Goal: Task Accomplishment & Management: Use online tool/utility

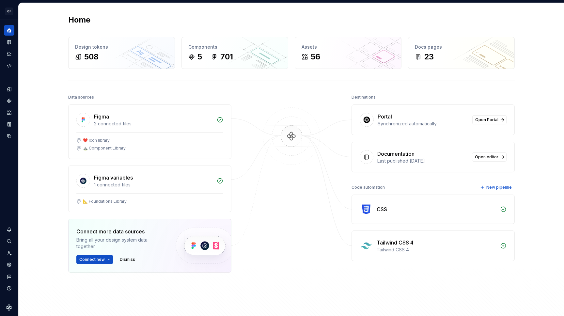
click at [385, 241] on div "Tailwind CSS 4" at bounding box center [395, 243] width 37 height 8
click at [10, 64] on icon "Code automation" at bounding box center [9, 66] width 6 height 6
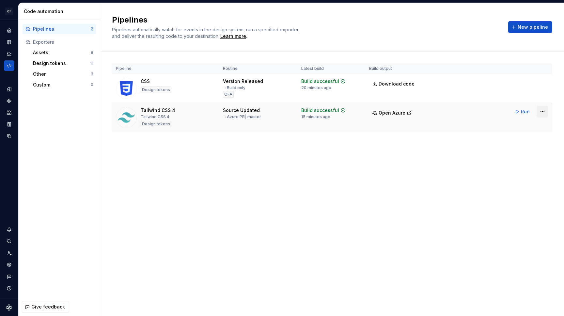
click at [541, 114] on html "OF APEX AL Design system data Code automation Pipelines 2 Exporters Assets 8 De…" at bounding box center [282, 158] width 564 height 316
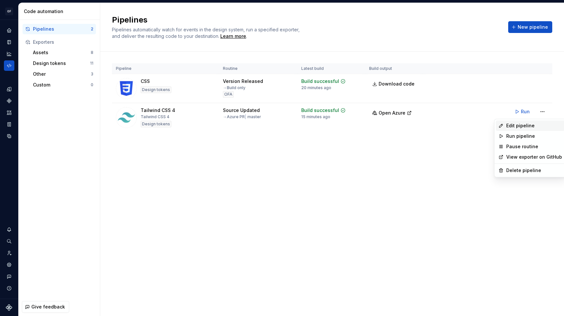
click at [531, 126] on div "Edit pipeline" at bounding box center [534, 125] width 56 height 7
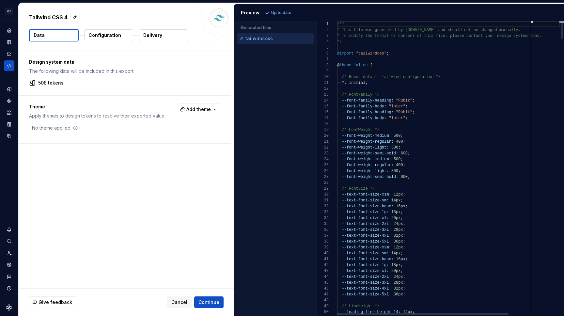
type textarea "**********"
click at [388, 164] on span "--font-weight-regular:" at bounding box center [368, 165] width 52 height 5
drag, startPoint x: 407, startPoint y: 27, endPoint x: 351, endPoint y: 26, distance: 55.8
click at [351, 26] on div "1 2 3 4 5 6 7 8 9 10 11 12 13 14 15 16 17 18 19 20 21 22 23 24 25 26 27 28 29 3…" at bounding box center [440, 168] width 247 height 295
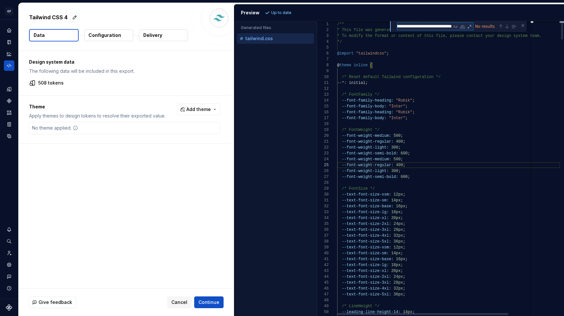
scroll to position [0, 0]
type textarea "**********"
click at [415, 30] on textarea "**********" at bounding box center [424, 27] width 55 height 8
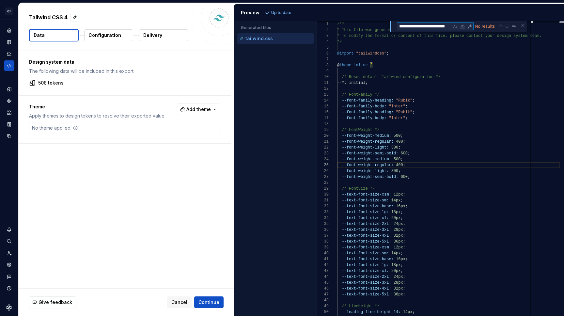
type textarea "**********"
type textarea "*"
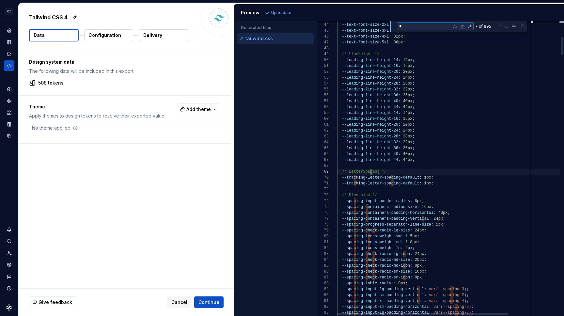
type textarea "**********"
type textarea "**"
type textarea "**********"
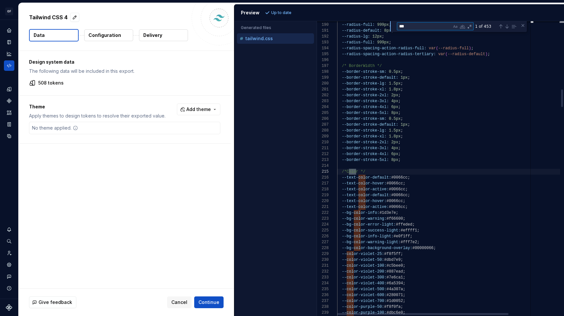
type textarea "****"
type textarea "**********"
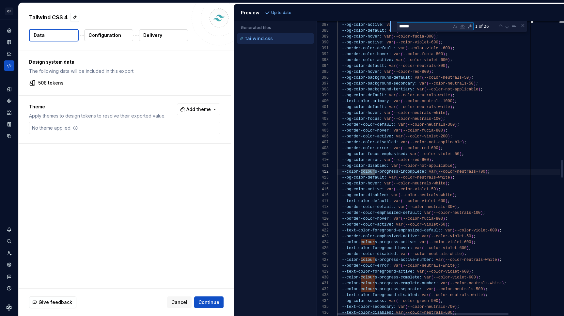
type textarea "*******"
click at [93, 36] on p "Configuration" at bounding box center [104, 35] width 33 height 7
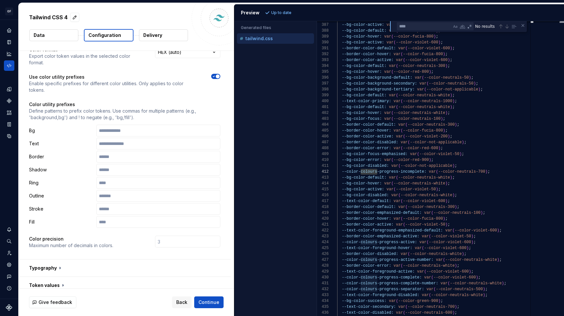
scroll to position [24, 0]
click at [213, 74] on icon "button" at bounding box center [213, 76] width 5 height 4
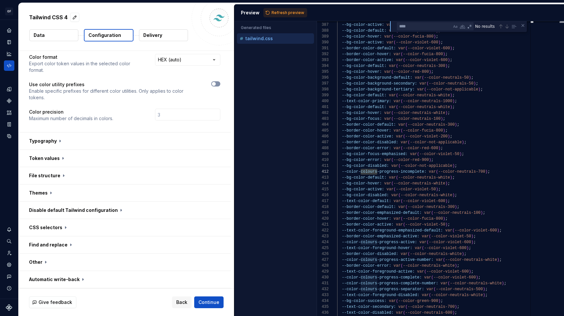
scroll to position [17, 0]
click at [273, 8] on div "Preview Refresh preview" at bounding box center [399, 12] width 330 height 17
click at [274, 10] on span "Refresh preview" at bounding box center [288, 12] width 33 height 5
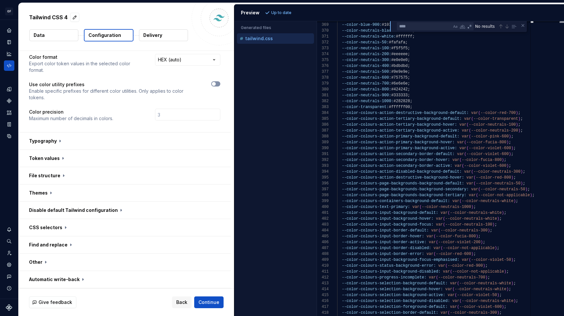
click at [215, 84] on span "button" at bounding box center [214, 84] width 4 height 4
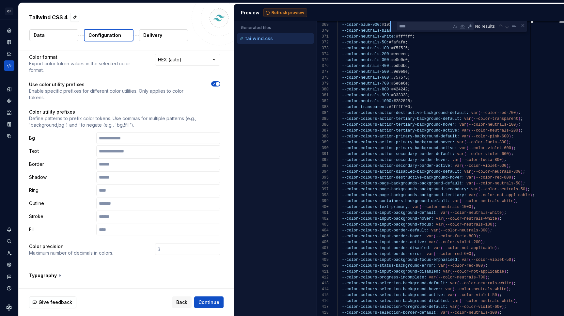
click at [283, 9] on button "Refresh preview" at bounding box center [286, 12] width 44 height 9
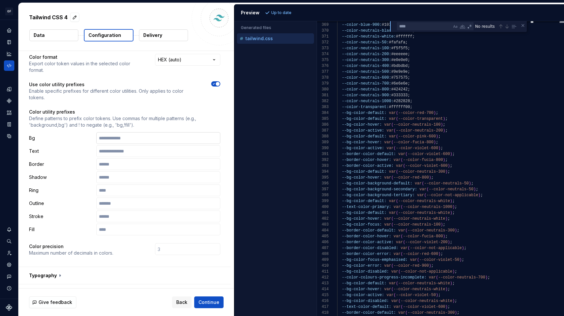
click at [149, 137] on input "text" at bounding box center [158, 138] width 124 height 12
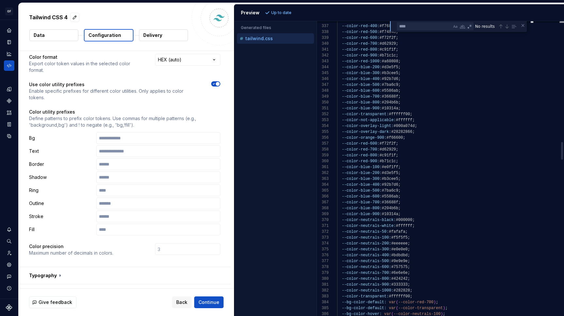
type textarea "**********"
click at [406, 164] on div "--color-blue-100: #e0f1ff ;" at bounding box center [436, 167] width 198 height 6
paste textarea "**********"
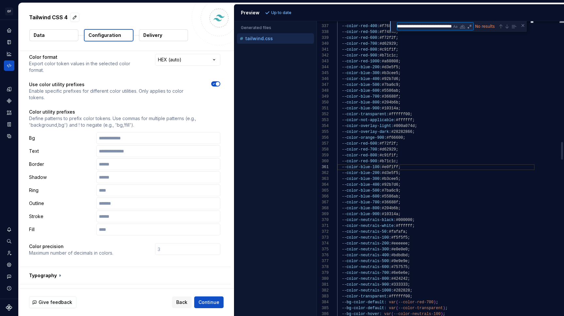
drag, startPoint x: 414, startPoint y: 28, endPoint x: 376, endPoint y: 26, distance: 37.6
click at [376, 26] on div "368 369 370 371 372 373 374 375 376 377 378 379 380 381 382 383 384 385 386 359…" at bounding box center [440, 168] width 247 height 295
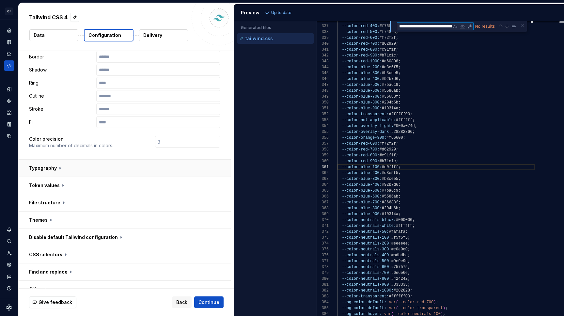
scroll to position [125, 0]
type textarea "**********"
click at [60, 169] on button "button" at bounding box center [125, 166] width 212 height 17
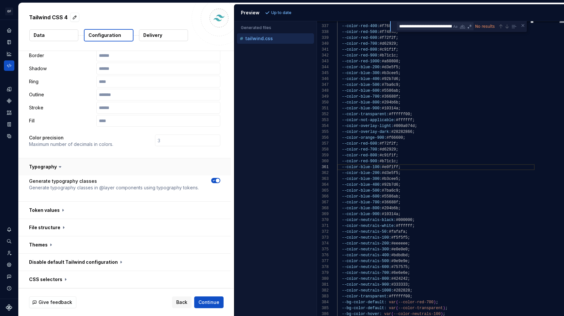
click at [60, 169] on icon at bounding box center [60, 167] width 7 height 7
click at [55, 167] on button "button" at bounding box center [125, 166] width 212 height 17
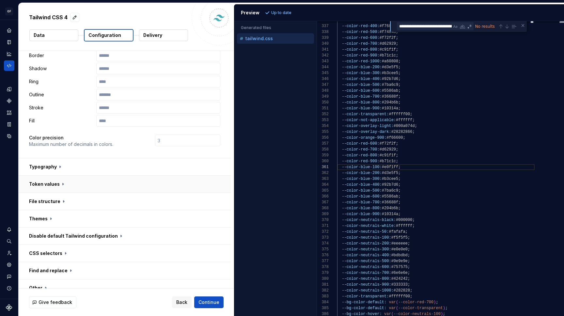
click at [59, 179] on button "button" at bounding box center [125, 184] width 212 height 17
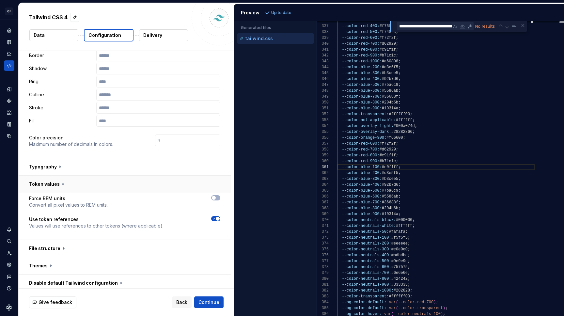
click at [59, 179] on button "button" at bounding box center [125, 184] width 212 height 17
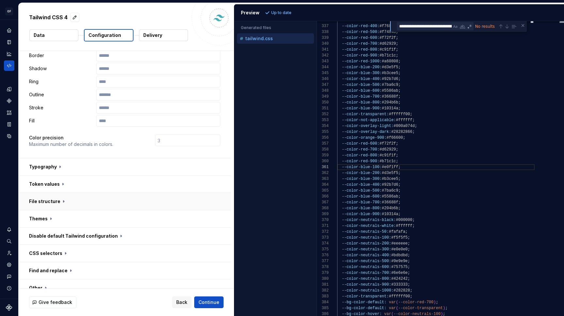
click at [57, 197] on button "button" at bounding box center [125, 201] width 212 height 17
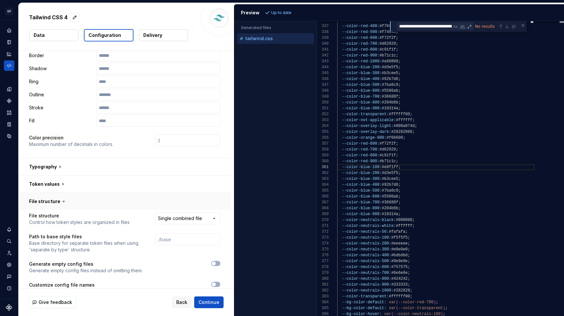
click at [57, 197] on button "button" at bounding box center [125, 201] width 212 height 17
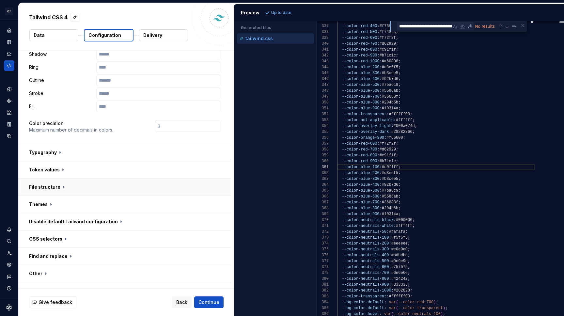
scroll to position [145, 0]
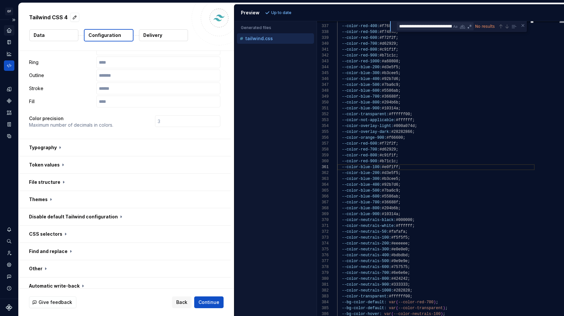
click at [8, 30] on icon "Home" at bounding box center [9, 30] width 4 height 4
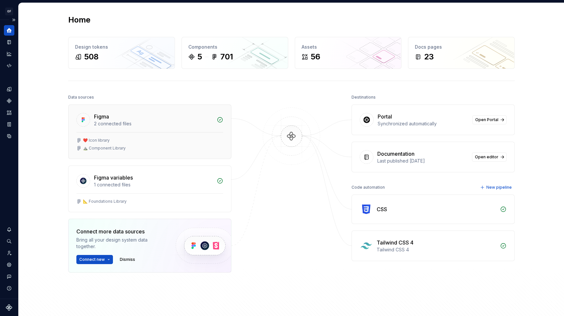
click at [113, 135] on div "❤️ Icon library ⛰️ Component Library" at bounding box center [150, 145] width 163 height 26
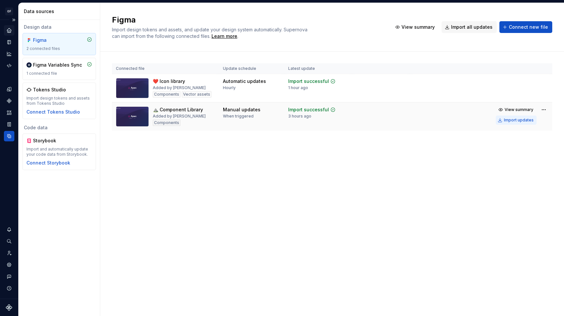
click at [509, 123] on button "Import updates" at bounding box center [516, 120] width 41 height 9
click at [518, 121] on div "Import updates" at bounding box center [519, 120] width 30 height 5
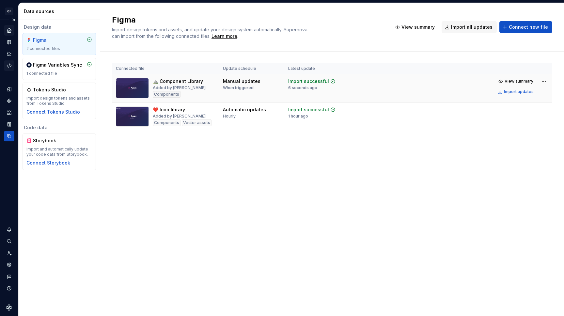
click at [8, 69] on div "Code automation" at bounding box center [9, 65] width 10 height 10
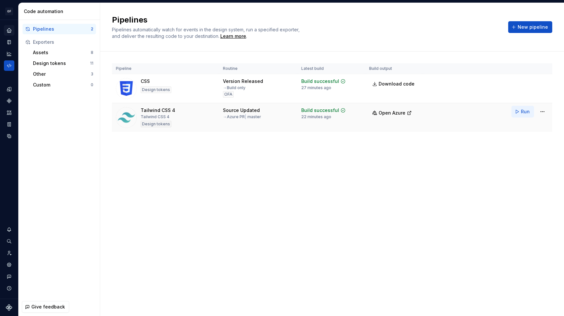
click at [519, 111] on button "Run" at bounding box center [523, 112] width 23 height 12
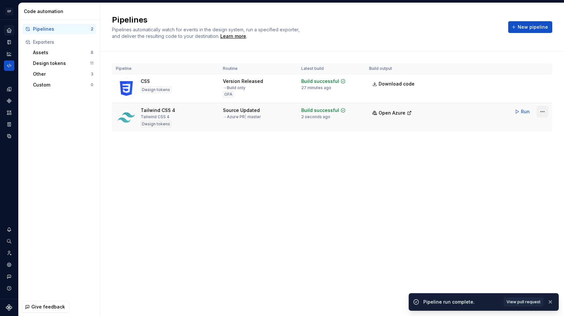
click at [539, 109] on html "OF APEX AL Design system data Code automation Pipelines 2 Exporters Assets 8 De…" at bounding box center [282, 158] width 564 height 316
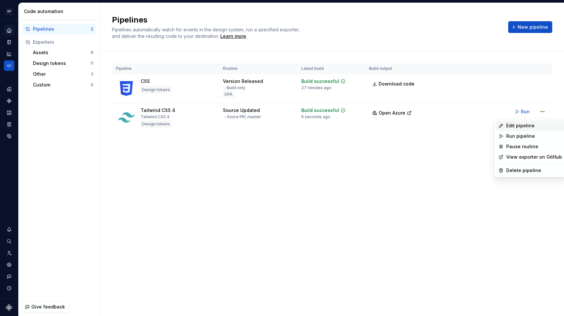
click at [527, 123] on div "Edit pipeline" at bounding box center [534, 125] width 56 height 7
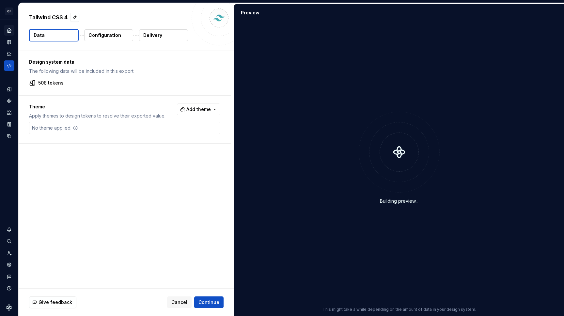
click at [113, 34] on p "Configuration" at bounding box center [104, 35] width 33 height 7
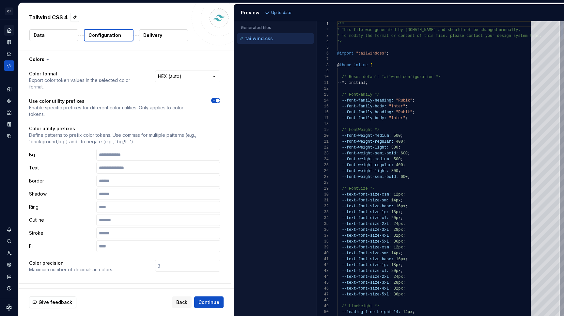
type textarea "**********"
click at [426, 150] on div "--font-weight-light: 300 ;" at bounding box center [436, 148] width 198 height 6
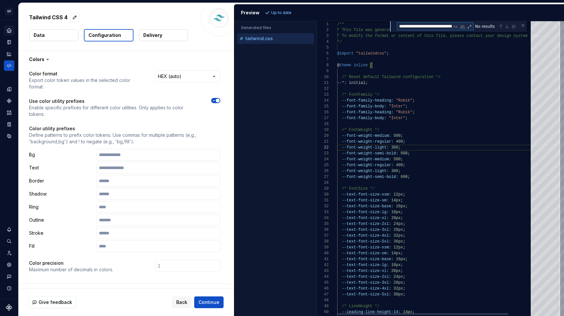
scroll to position [0, 22]
drag, startPoint x: 411, startPoint y: 27, endPoint x: 370, endPoint y: 24, distance: 41.6
click at [370, 24] on div "1 2 3 4 5 6 7 8 9 10 11 12 13 14 15 16 17 18 19 20 21 22 23 24 25 26 27 28 29 3…" at bounding box center [440, 168] width 247 height 295
drag, startPoint x: 417, startPoint y: 25, endPoint x: 403, endPoint y: 26, distance: 14.4
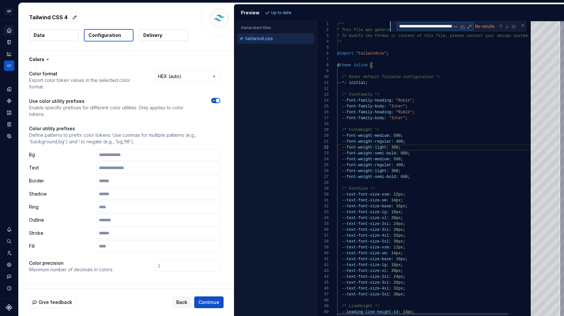
click at [403, 26] on textarea "**********" at bounding box center [424, 27] width 55 height 8
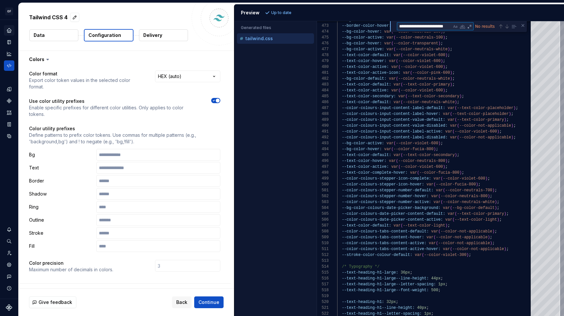
type textarea "**********"
click at [215, 103] on button "button" at bounding box center [215, 100] width 9 height 5
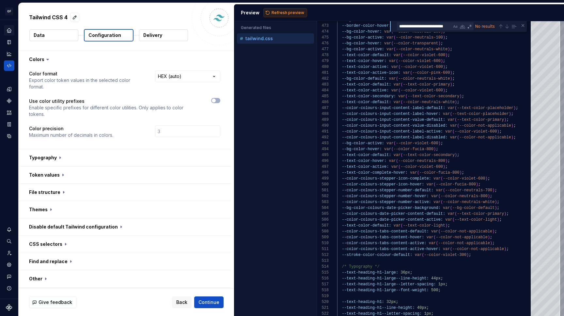
click at [279, 15] on span "Refresh preview" at bounding box center [288, 12] width 33 height 5
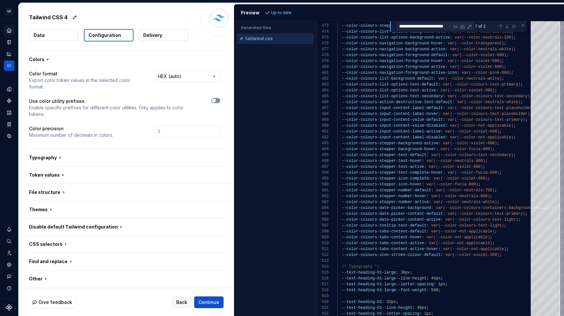
click at [215, 100] on span "button" at bounding box center [214, 101] width 4 height 4
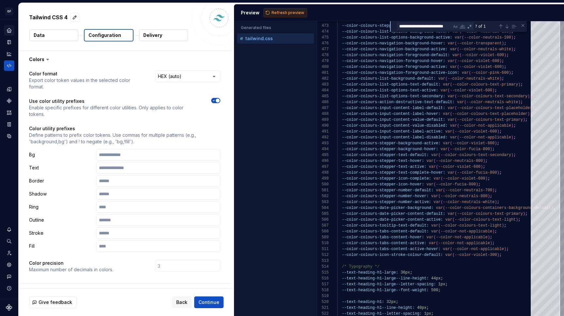
click at [275, 14] on span "Refresh preview" at bounding box center [288, 12] width 33 height 5
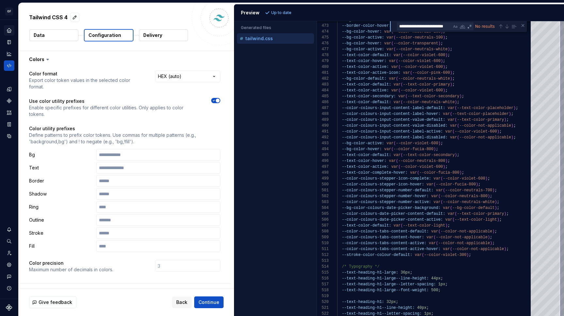
click at [214, 98] on button "button" at bounding box center [215, 100] width 9 height 5
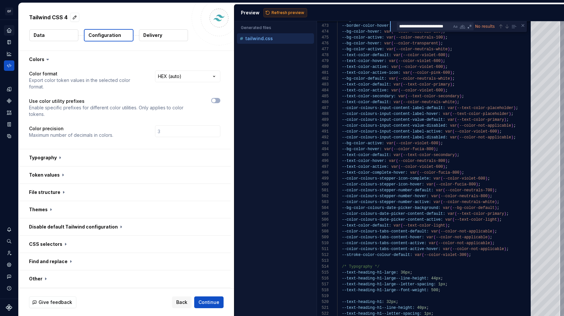
click at [280, 12] on span "Refresh preview" at bounding box center [288, 12] width 33 height 5
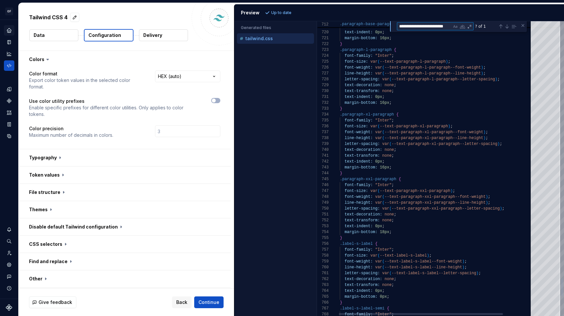
click at [413, 28] on textarea "**********" at bounding box center [424, 27] width 55 height 8
drag, startPoint x: 403, startPoint y: 27, endPoint x: 388, endPoint y: 27, distance: 15.0
click at [388, 27] on div "766 767 768 763 764 765 761 762 756 757 758 759 760 751 752 753 754 755 745 746…" at bounding box center [440, 168] width 247 height 295
click at [405, 26] on textarea "**********" at bounding box center [424, 27] width 55 height 8
type textarea "**********"
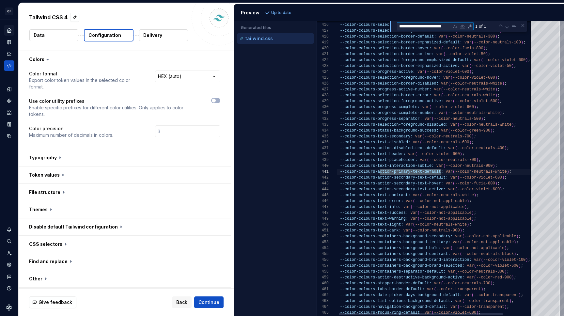
scroll to position [47, 106]
type textarea "**********"
click at [377, 173] on span "--color-colours-a" at bounding box center [360, 171] width 40 height 5
click at [381, 173] on span "ction-primary-text-default" at bounding box center [410, 171] width 61 height 5
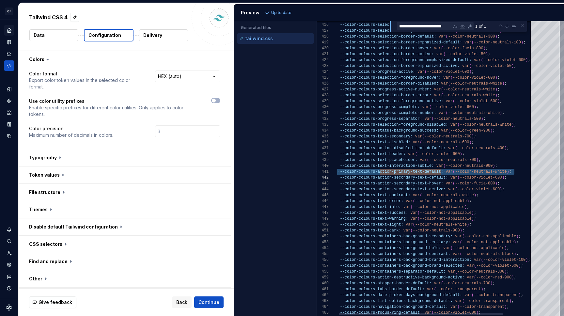
scroll to position [0, 47]
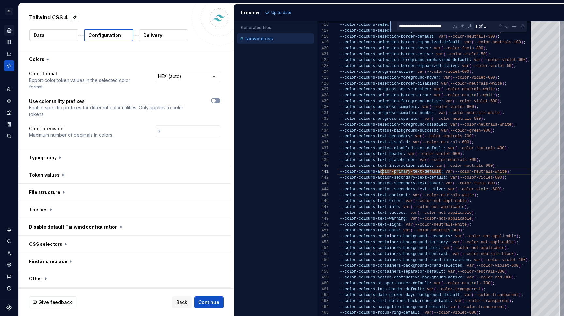
click at [213, 100] on span "button" at bounding box center [214, 101] width 4 height 4
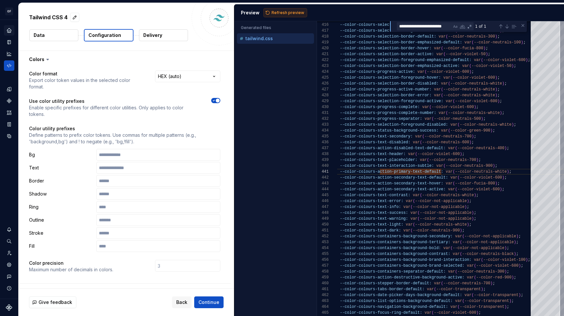
click at [281, 12] on span "Refresh preview" at bounding box center [288, 12] width 33 height 5
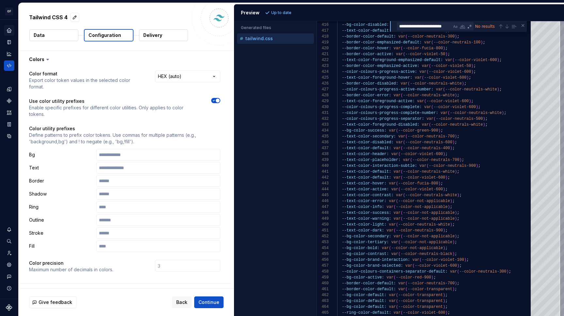
click at [213, 100] on icon "button" at bounding box center [213, 101] width 5 height 4
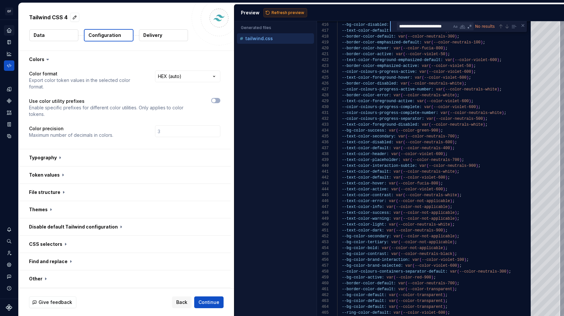
click at [293, 11] on span "Refresh preview" at bounding box center [288, 12] width 33 height 5
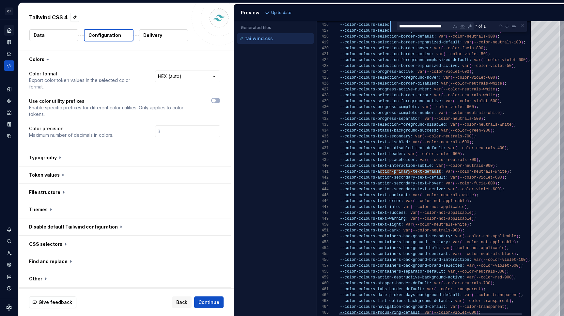
click at [332, 172] on div "441" at bounding box center [327, 172] width 20 height 6
click at [215, 102] on span "button" at bounding box center [214, 101] width 4 height 4
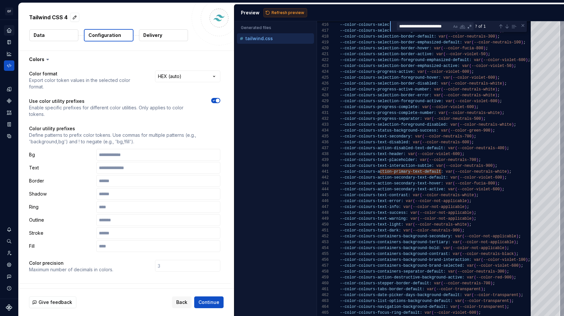
click at [281, 9] on button "Refresh preview" at bounding box center [286, 12] width 44 height 9
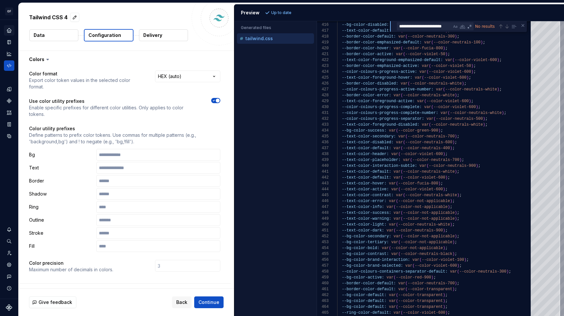
click at [218, 101] on span "button" at bounding box center [218, 101] width 4 height 4
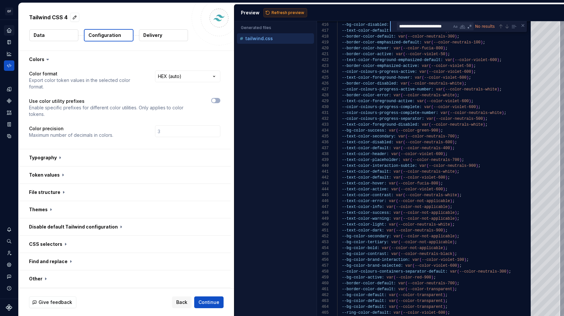
click at [277, 10] on button "Refresh preview" at bounding box center [286, 12] width 44 height 9
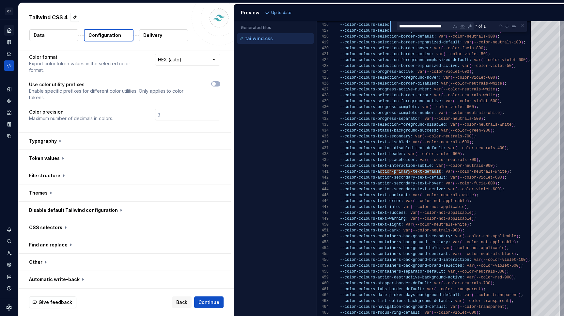
scroll to position [17, 0]
type textarea "**********"
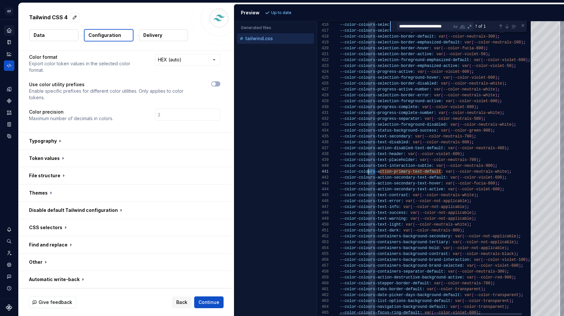
scroll to position [0, 0]
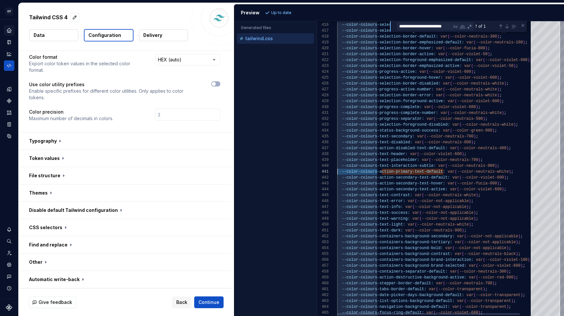
drag, startPoint x: 375, startPoint y: 173, endPoint x: 331, endPoint y: 171, distance: 43.8
click at [331, 171] on div "415 416 417 418 419 420 421 422 423 424 425 426 427 428 429 430 431 432 433 434…" at bounding box center [440, 168] width 247 height 295
click at [66, 241] on button "button" at bounding box center [125, 244] width 212 height 17
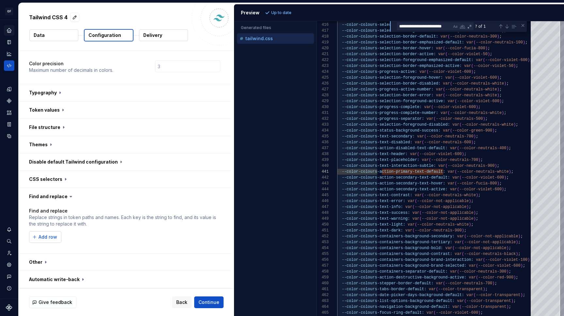
scroll to position [65, 0]
click at [51, 234] on span "Add row" at bounding box center [48, 237] width 19 height 7
type input "--color-colours"
click at [127, 238] on input "text" at bounding box center [164, 237] width 88 height 12
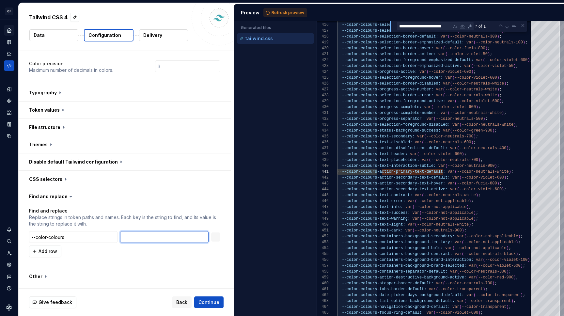
paste input "--color-colours"
drag, startPoint x: 143, startPoint y: 238, endPoint x: 130, endPoint y: 238, distance: 12.7
click at [130, 238] on input "--color-colours" at bounding box center [164, 237] width 88 height 12
type input "--colours"
click at [281, 9] on button "Refresh preview" at bounding box center [286, 12] width 44 height 9
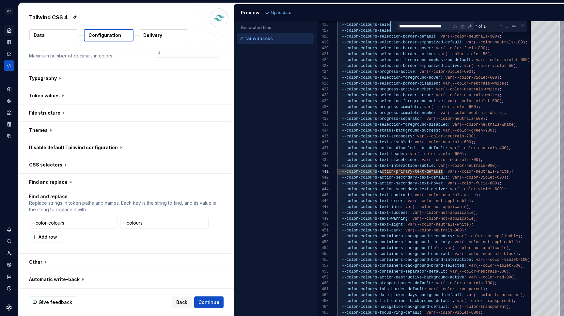
scroll to position [79, 0]
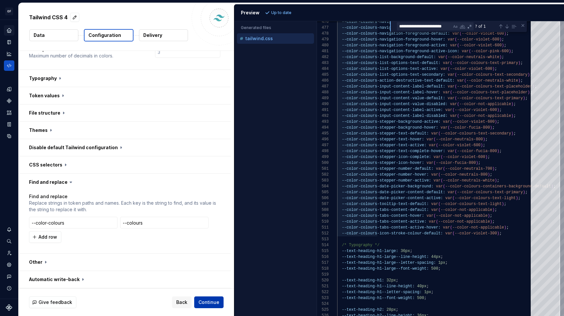
click at [216, 299] on span "Continue" at bounding box center [209, 302] width 21 height 7
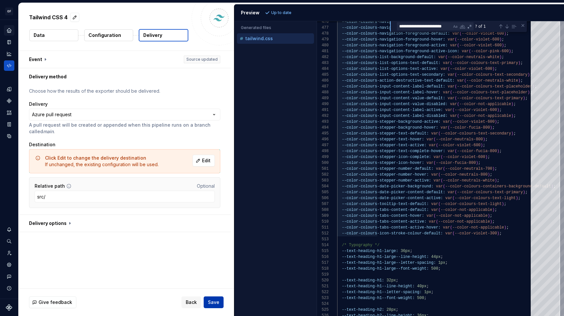
click at [215, 305] on span "Save" at bounding box center [213, 302] width 11 height 7
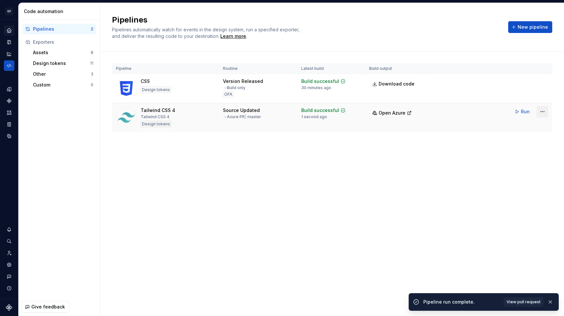
click at [540, 113] on html "OF APEX AL Design system data Code automation Pipelines 2 Exporters Assets 8 De…" at bounding box center [282, 158] width 564 height 316
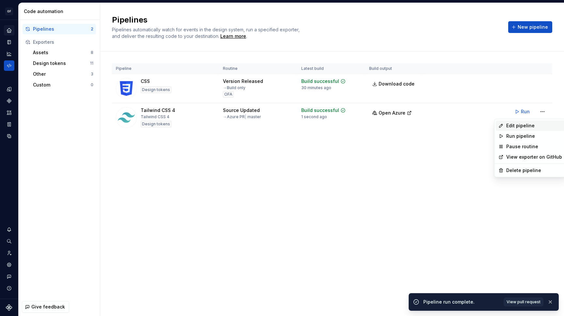
click at [531, 128] on div "Edit pipeline" at bounding box center [534, 125] width 56 height 7
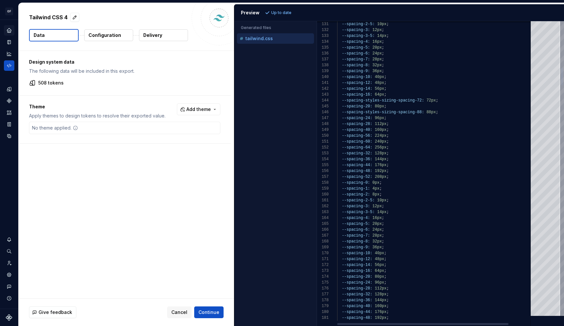
type textarea "**********"
click at [440, 202] on div "--spacing-2-5: 10px ;" at bounding box center [436, 201] width 198 height 6
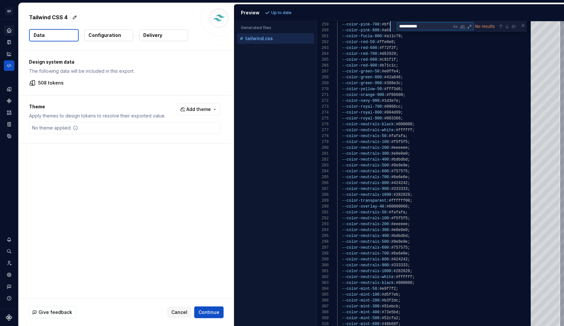
type textarea "*********"
click at [104, 35] on p "Configuration" at bounding box center [104, 35] width 33 height 7
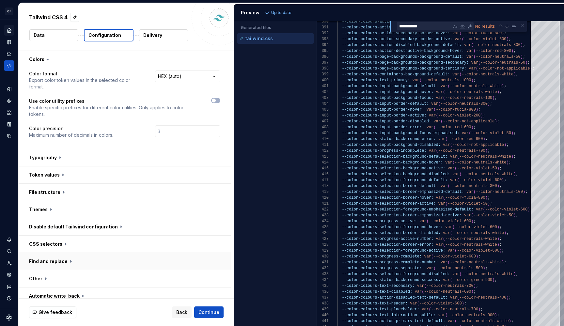
click at [78, 259] on button "button" at bounding box center [125, 261] width 212 height 17
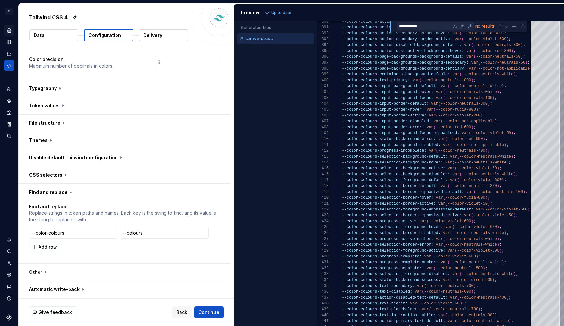
scroll to position [69, 0]
drag, startPoint x: 39, startPoint y: 234, endPoint x: 25, endPoint y: 232, distance: 13.5
click at [25, 232] on div "Find and replace Replace strings in token paths and names. Each key is the stri…" at bounding box center [125, 232] width 212 height 63
type input "color-colours"
drag, startPoint x: 129, startPoint y: 234, endPoint x: 104, endPoint y: 230, distance: 25.2
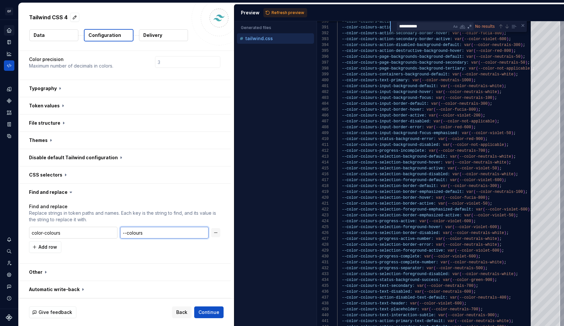
click at [104, 230] on div "color-colours --colours" at bounding box center [124, 233] width 191 height 12
type input "colours"
click at [278, 13] on span "Refresh preview" at bounding box center [288, 12] width 33 height 5
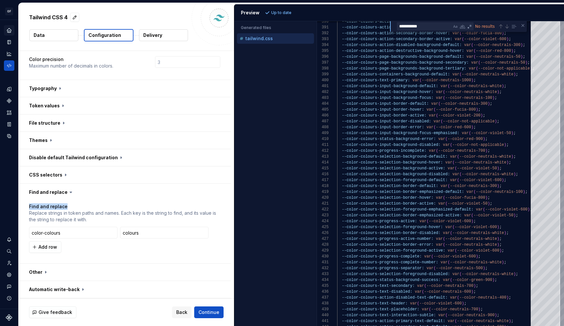
drag, startPoint x: 69, startPoint y: 206, endPoint x: 29, endPoint y: 206, distance: 40.2
click at [29, 206] on p "Find and replace" at bounding box center [124, 206] width 191 height 7
copy p "Find and replace"
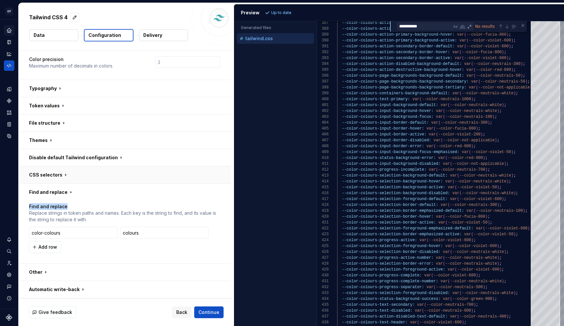
click at [161, 181] on button "button" at bounding box center [125, 175] width 212 height 17
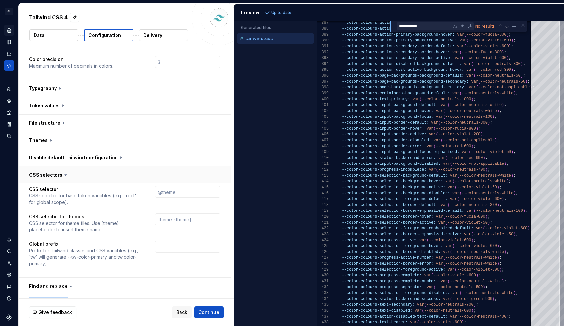
click at [161, 181] on button "button" at bounding box center [125, 175] width 212 height 17
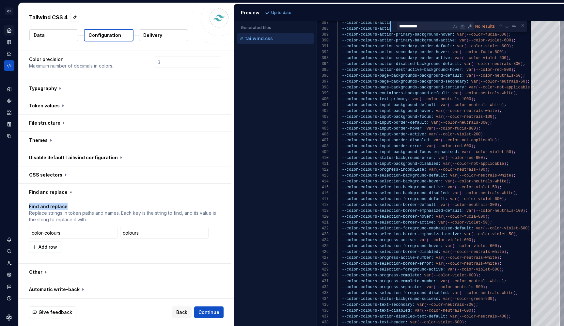
click at [156, 209] on p "Find and replace" at bounding box center [124, 206] width 191 height 7
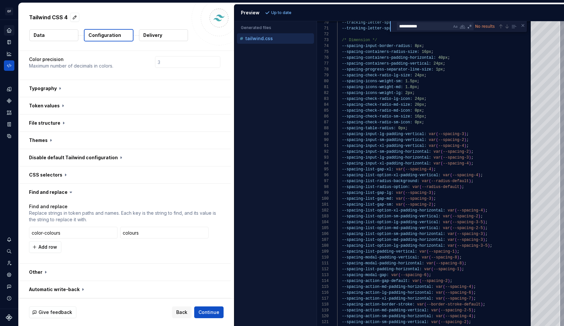
click at [8, 31] on icon "Home" at bounding box center [9, 30] width 4 height 4
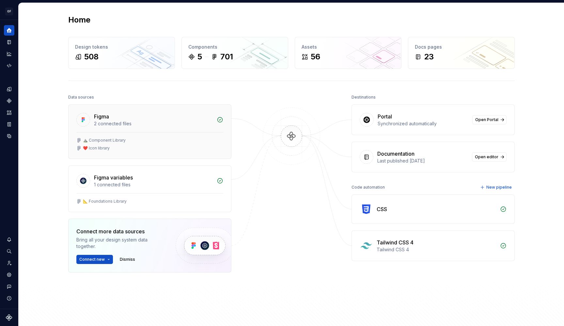
click at [116, 146] on div "❤️ Icon library" at bounding box center [149, 148] width 147 height 5
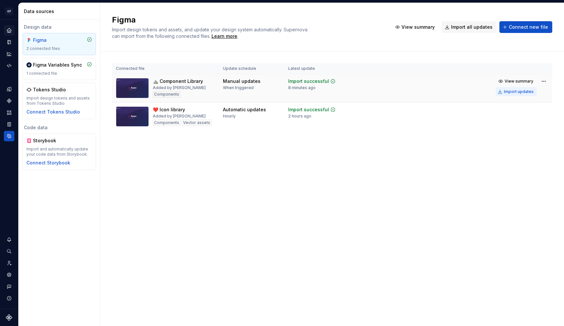
click at [507, 93] on div "Import updates" at bounding box center [519, 91] width 30 height 5
click at [14, 65] on div "Code automation" at bounding box center [9, 65] width 10 height 10
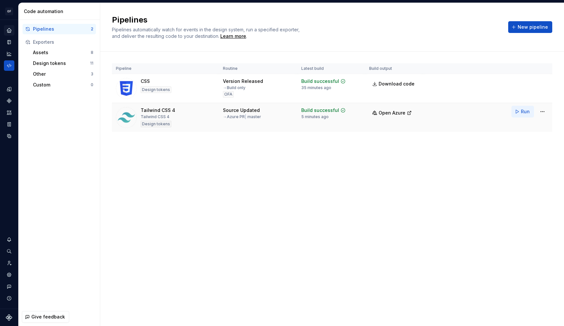
click at [528, 111] on span "Run" at bounding box center [525, 111] width 9 height 7
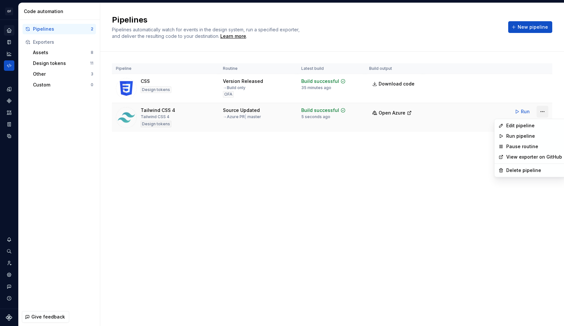
click at [544, 112] on html "OF APEX AL Design system data Code automation Pipelines 2 Exporters Assets 8 De…" at bounding box center [282, 163] width 564 height 326
click at [532, 128] on div "Edit pipeline" at bounding box center [534, 125] width 56 height 7
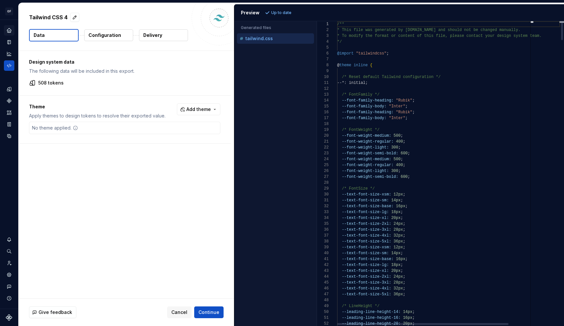
type textarea "**********"
click at [446, 152] on div "--font-weight-semi-bold: 600 ;" at bounding box center [448, 154] width 223 height 6
type textarea "**********"
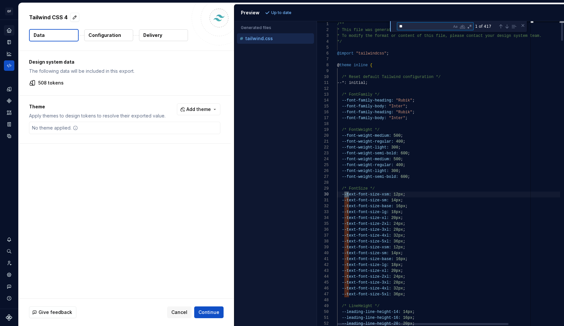
type textarea "***"
type textarea "**********"
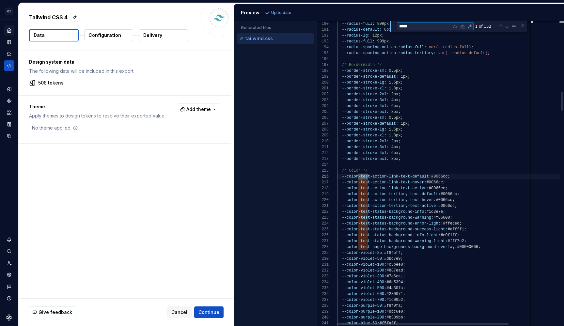
scroll to position [59, 33]
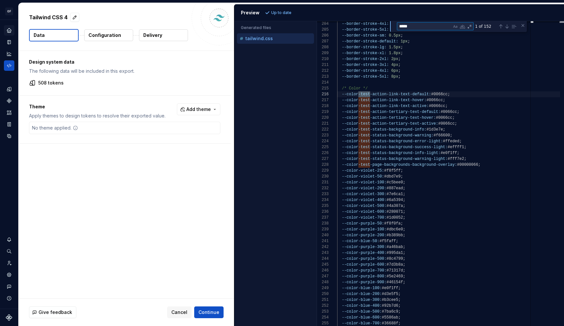
type textarea "*****"
click at [99, 43] on div "Tailwind CSS 4 Data Configuration Delivery" at bounding box center [127, 27] width 216 height 48
click at [100, 39] on button "Configuration" at bounding box center [108, 35] width 49 height 12
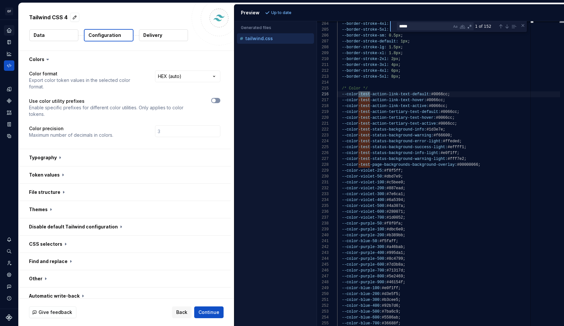
click at [216, 101] on button "button" at bounding box center [215, 100] width 9 height 5
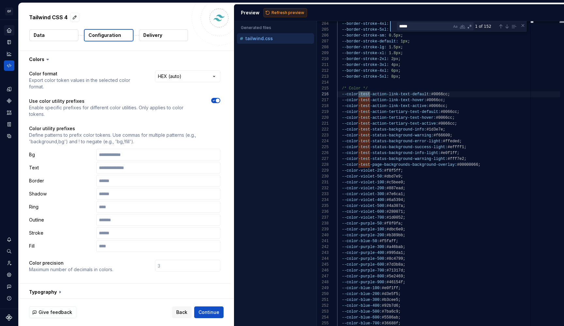
click at [280, 15] on span "Refresh preview" at bounding box center [288, 12] width 33 height 5
type textarea "**********"
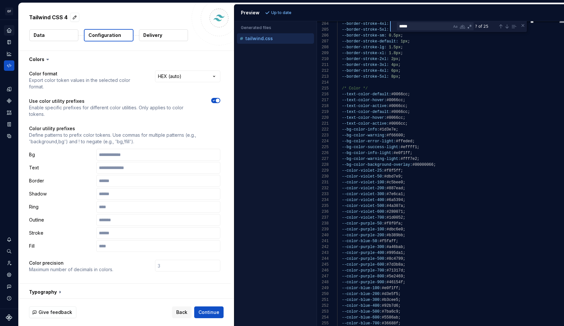
click at [215, 99] on icon "button" at bounding box center [213, 101] width 5 height 4
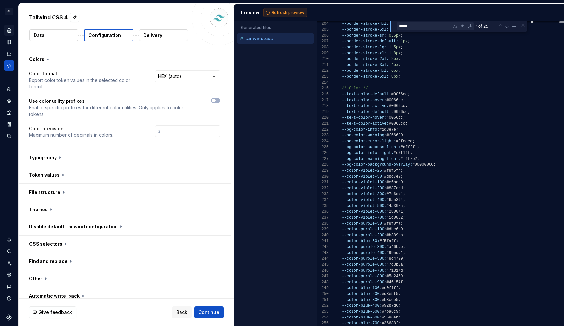
click at [287, 11] on span "Refresh preview" at bounding box center [288, 12] width 33 height 5
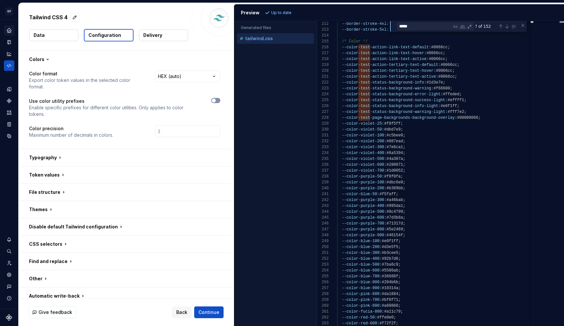
click at [215, 102] on span "button" at bounding box center [214, 101] width 4 height 4
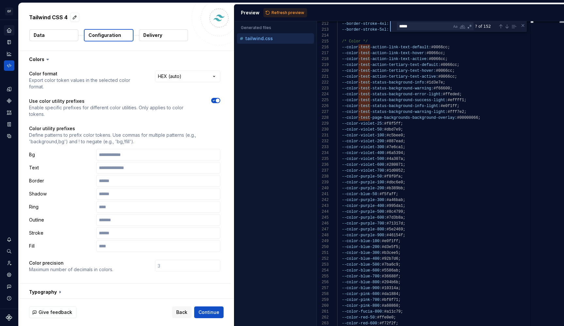
click at [144, 149] on div "Color utility prefixes Define patterns to prefix color tokens. Use commas for m…" at bounding box center [124, 188] width 191 height 127
click at [144, 154] on input "text" at bounding box center [158, 155] width 124 height 12
click at [122, 170] on input "text" at bounding box center [158, 168] width 124 height 12
click at [121, 184] on input "text" at bounding box center [158, 181] width 124 height 12
click at [122, 196] on input "text" at bounding box center [158, 194] width 124 height 12
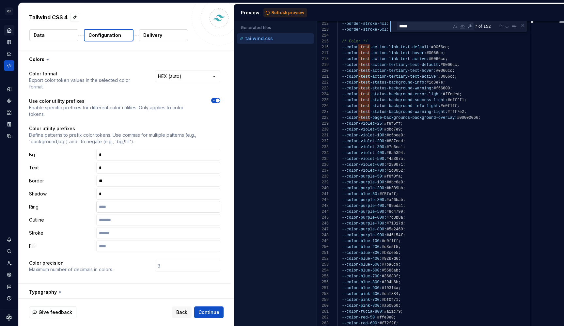
click at [119, 207] on input "text" at bounding box center [158, 207] width 124 height 12
click at [119, 218] on input "text" at bounding box center [158, 220] width 124 height 12
click at [119, 236] on input "text" at bounding box center [158, 233] width 124 height 12
click at [117, 246] on input "text" at bounding box center [158, 246] width 124 height 12
click at [282, 16] on button "Refresh preview" at bounding box center [286, 12] width 44 height 9
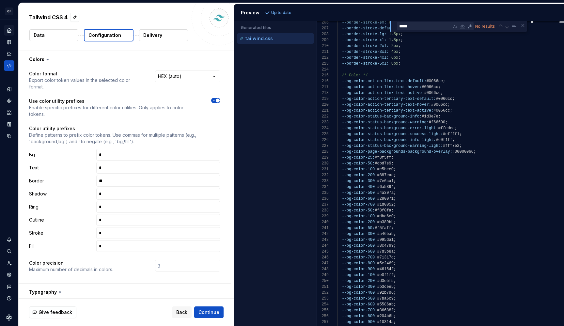
click at [216, 99] on span "button" at bounding box center [218, 101] width 4 height 4
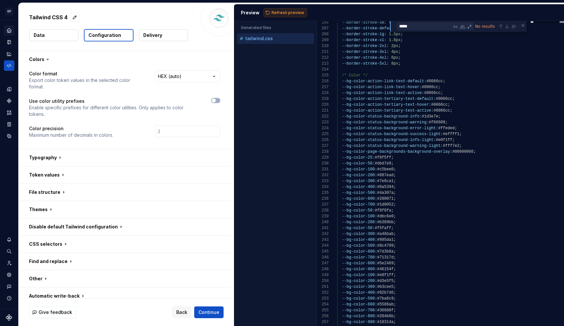
click at [277, 16] on button "Refresh preview" at bounding box center [286, 12] width 44 height 9
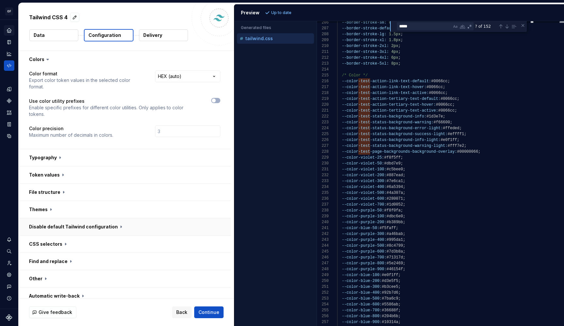
click at [106, 228] on button "button" at bounding box center [125, 226] width 212 height 17
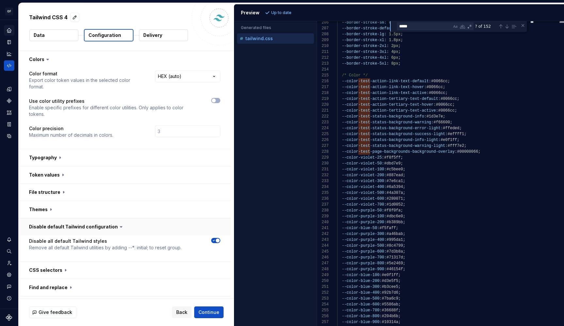
click at [106, 228] on button "button" at bounding box center [125, 226] width 212 height 17
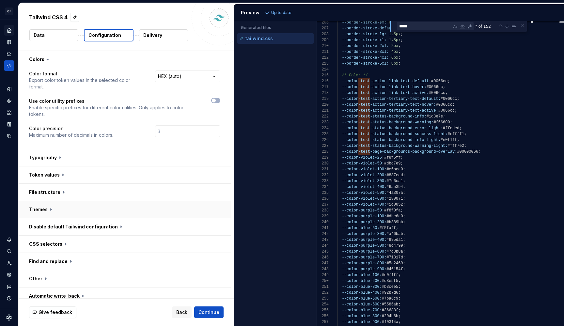
click at [75, 215] on button "button" at bounding box center [125, 209] width 212 height 17
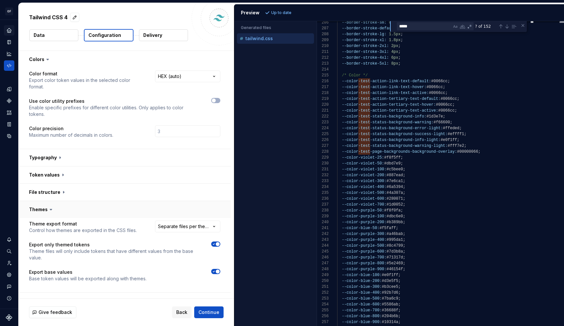
click at [75, 215] on button "button" at bounding box center [125, 209] width 212 height 17
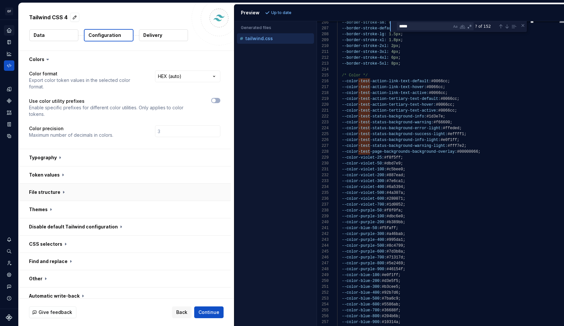
click at [78, 190] on button "button" at bounding box center [125, 192] width 212 height 17
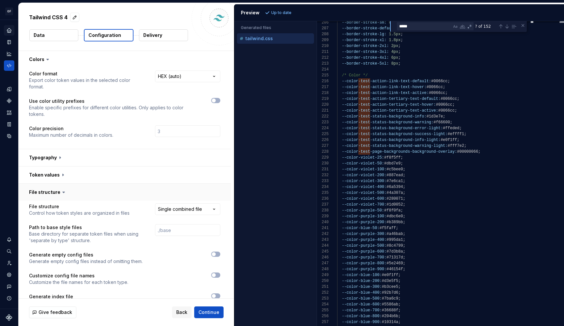
click at [78, 190] on button "button" at bounding box center [125, 192] width 212 height 17
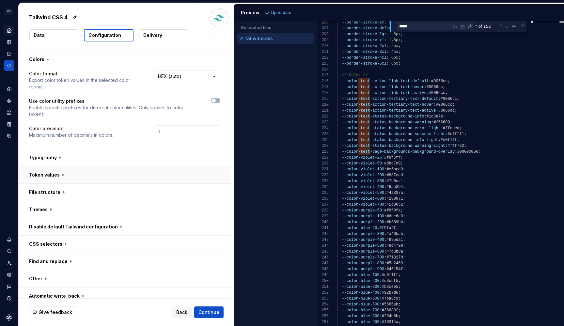
click at [75, 169] on button "button" at bounding box center [125, 175] width 212 height 17
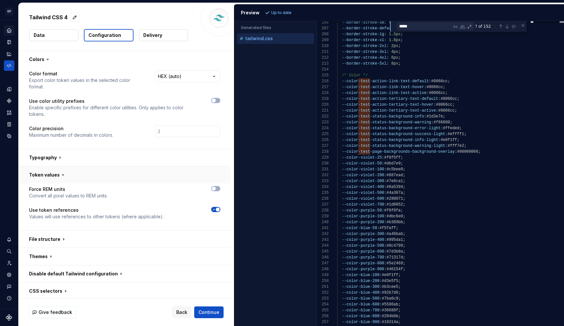
click at [75, 169] on button "button" at bounding box center [125, 175] width 212 height 17
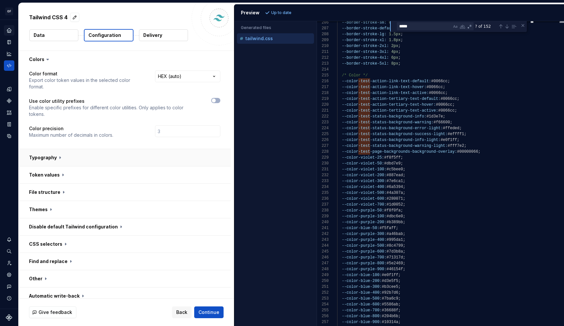
click at [77, 156] on button "button" at bounding box center [125, 157] width 212 height 17
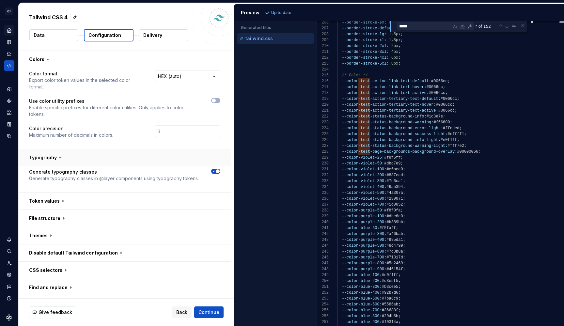
click at [77, 156] on button "button" at bounding box center [125, 157] width 212 height 17
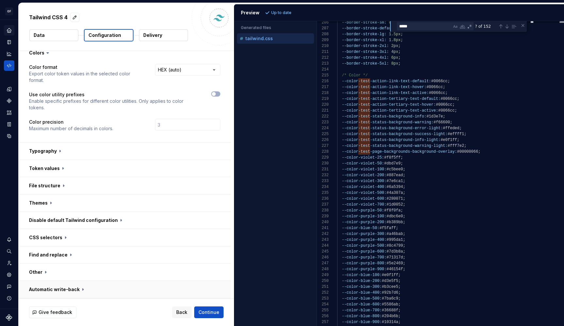
click at [84, 291] on button "button" at bounding box center [125, 289] width 212 height 17
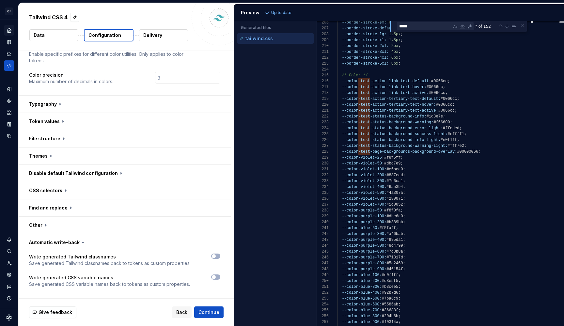
scroll to position [54, 0]
click at [211, 263] on div at bounding box center [211, 260] width 18 height 13
click at [215, 256] on span "button" at bounding box center [214, 256] width 4 height 4
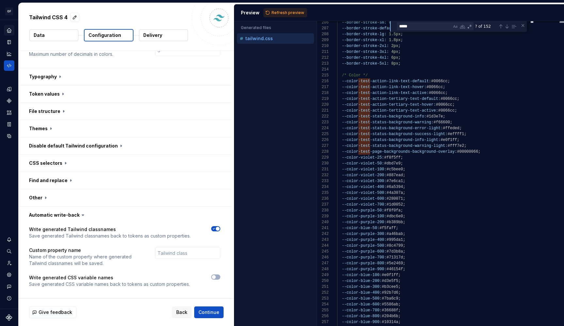
scroll to position [81, 0]
click at [174, 248] on input "text" at bounding box center [187, 253] width 65 height 12
click at [212, 314] on span "Continue" at bounding box center [209, 312] width 21 height 7
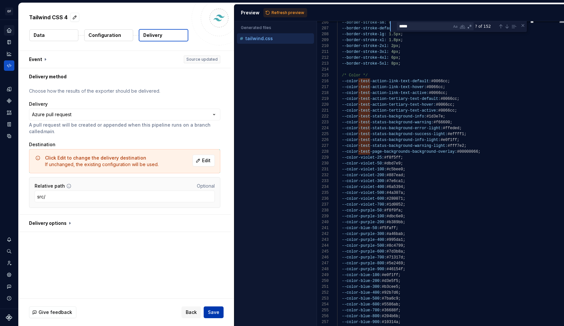
click at [212, 314] on span "Save" at bounding box center [213, 312] width 11 height 7
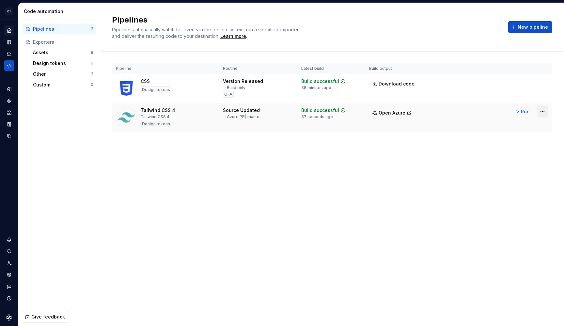
click at [548, 113] on html "OF APEX AL Design system data Code automation Pipelines 2 Exporters Assets 8 De…" at bounding box center [282, 163] width 564 height 326
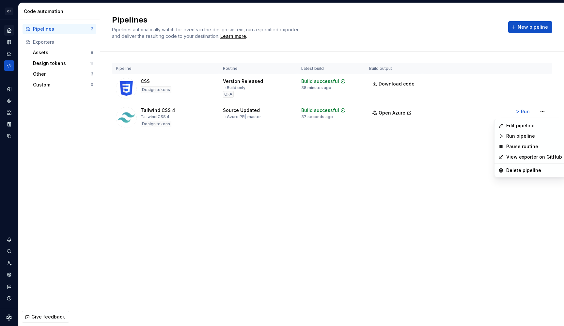
click at [43, 65] on html "OF APEX AL Design system data Code automation Pipelines 2 Exporters Assets 8 De…" at bounding box center [282, 163] width 564 height 326
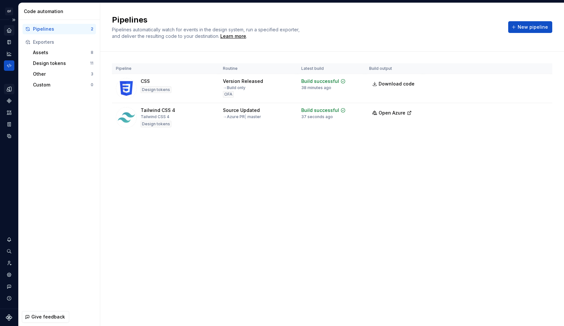
click at [8, 91] on icon "Design tokens" at bounding box center [9, 89] width 4 height 4
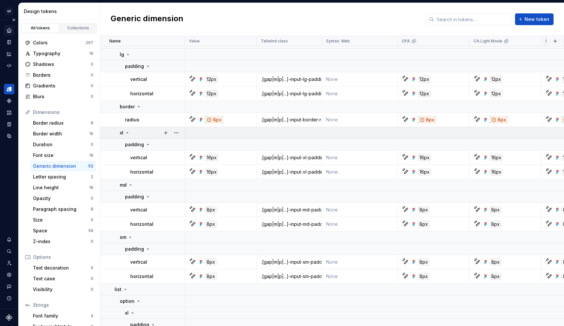
scroll to position [24, 0]
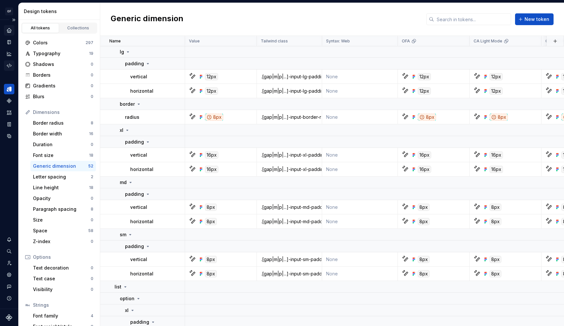
click at [11, 69] on div "Code automation" at bounding box center [9, 65] width 10 height 10
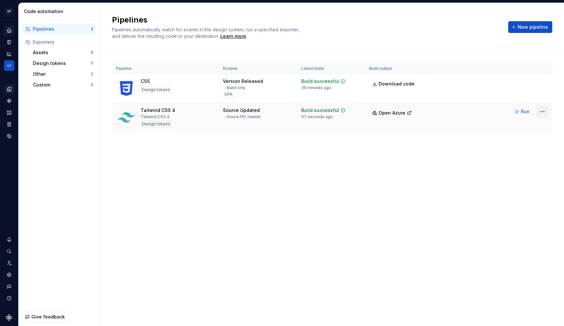
click at [541, 111] on html "OF APEX AL Design system data Code automation Pipelines 2 Exporters Assets 8 De…" at bounding box center [282, 163] width 564 height 326
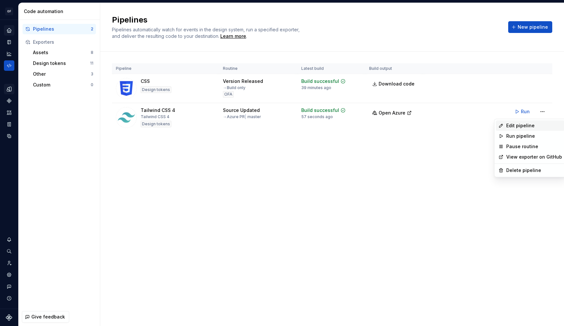
click at [528, 124] on div "Edit pipeline" at bounding box center [534, 125] width 56 height 7
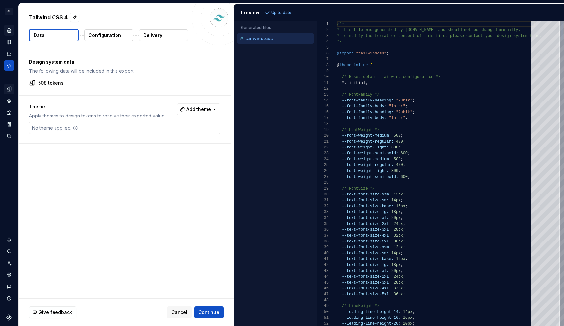
click at [107, 35] on p "Configuration" at bounding box center [104, 35] width 33 height 7
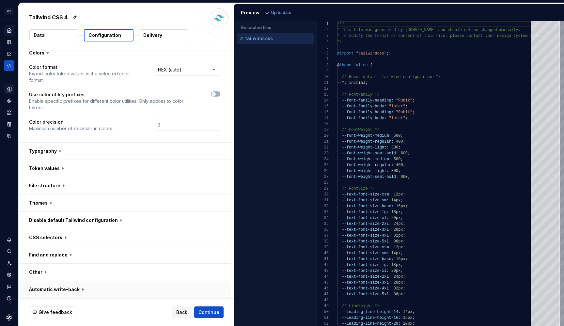
scroll to position [7, 0]
click at [78, 291] on button "button" at bounding box center [125, 289] width 212 height 17
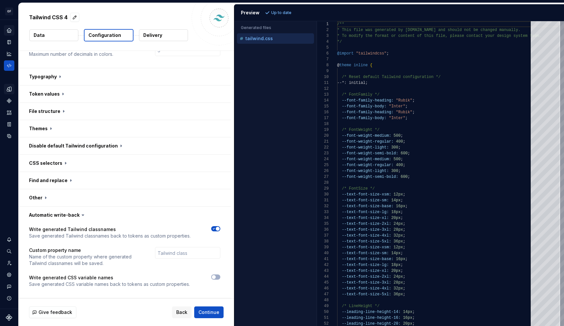
click at [212, 231] on div at bounding box center [211, 228] width 18 height 5
click at [215, 227] on icon "button" at bounding box center [213, 229] width 5 height 4
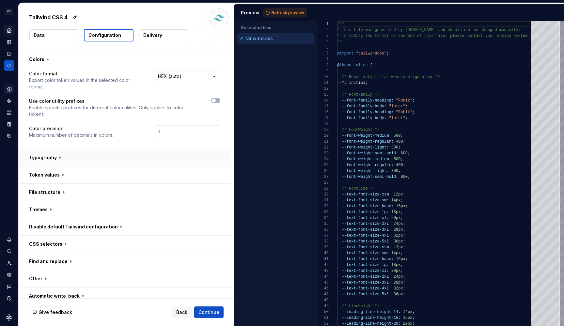
scroll to position [0, 0]
click at [50, 157] on button "button" at bounding box center [125, 157] width 212 height 17
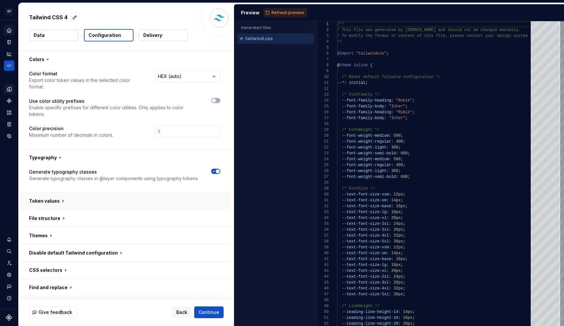
click at [55, 198] on button "button" at bounding box center [125, 201] width 212 height 17
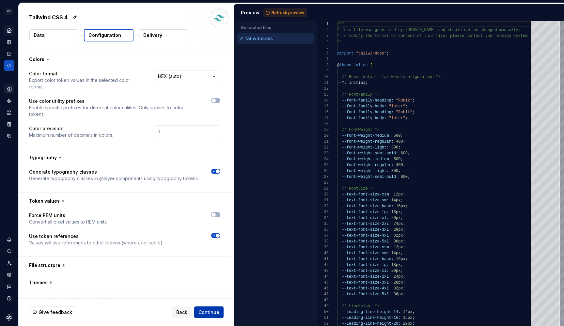
click at [215, 312] on span "Continue" at bounding box center [209, 312] width 21 height 7
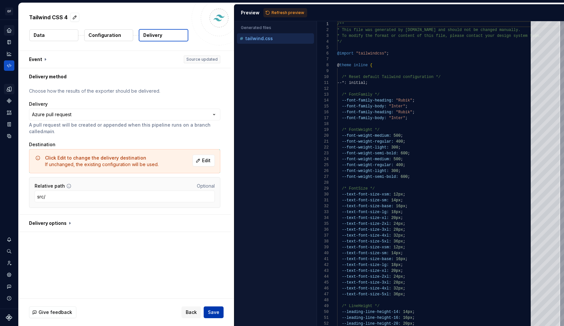
click at [215, 313] on span "Save" at bounding box center [213, 312] width 11 height 7
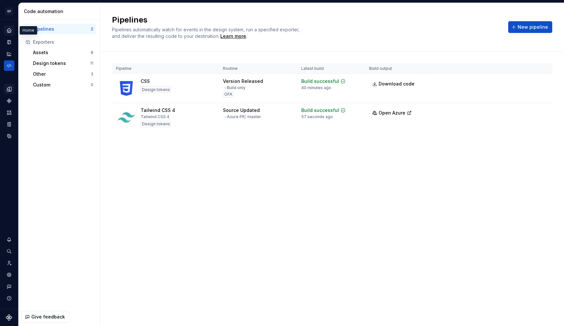
click at [9, 35] on div "Home" at bounding box center [9, 30] width 10 height 10
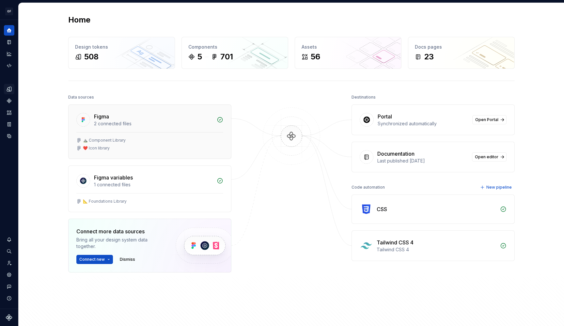
click at [117, 145] on div "⛰️ Component Library ❤️ Icon library" at bounding box center [149, 144] width 147 height 13
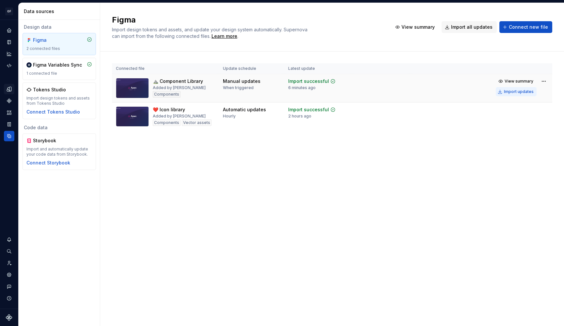
click at [509, 92] on div "Import updates" at bounding box center [519, 91] width 30 height 5
